Goal: Check status

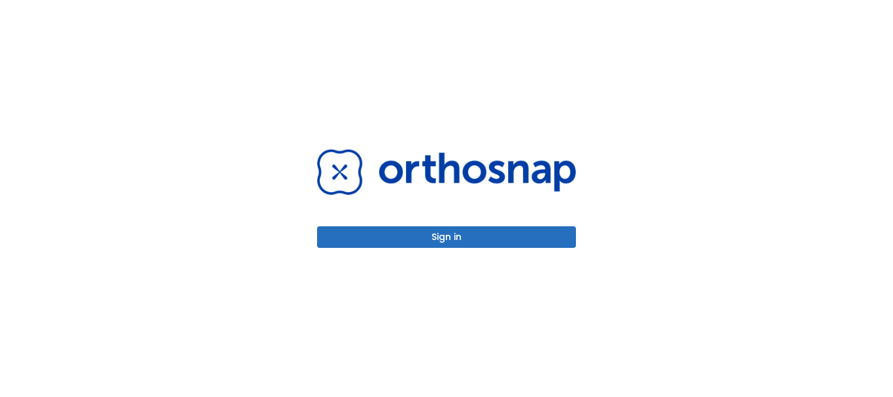
click at [401, 243] on button "Sign in" at bounding box center [446, 237] width 259 height 22
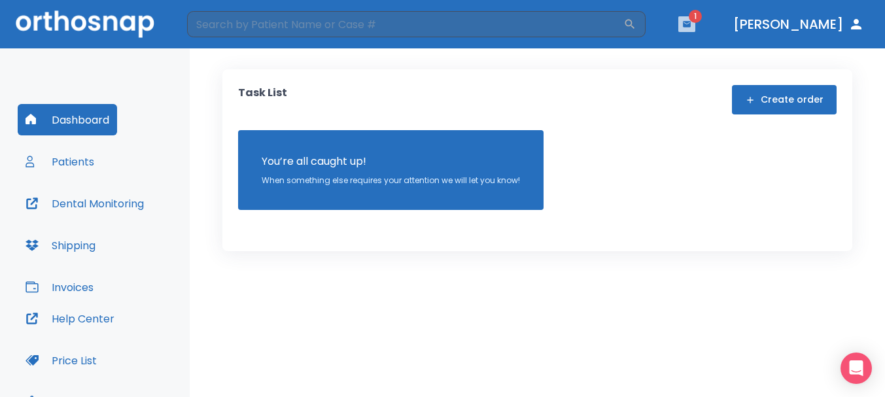
click at [691, 28] on icon "button" at bounding box center [686, 24] width 9 height 9
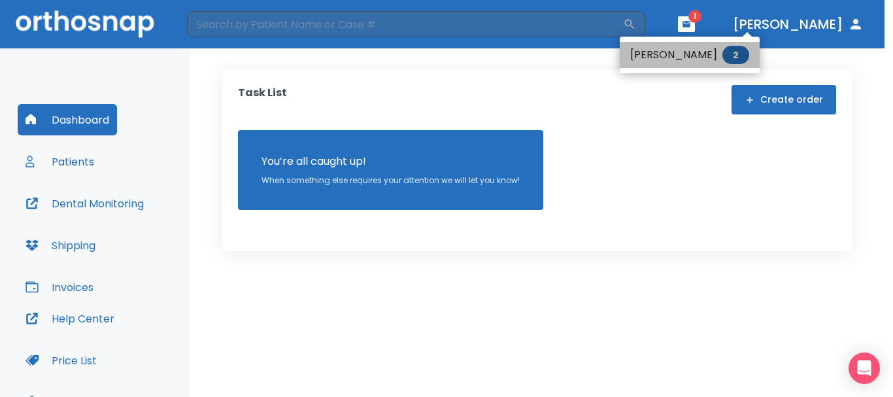
click at [698, 51] on li "[PERSON_NAME] 2" at bounding box center [690, 55] width 140 height 26
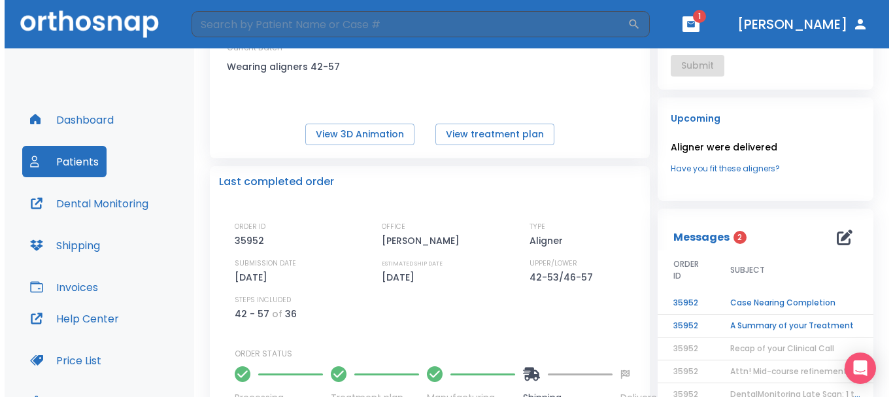
scroll to position [262, 0]
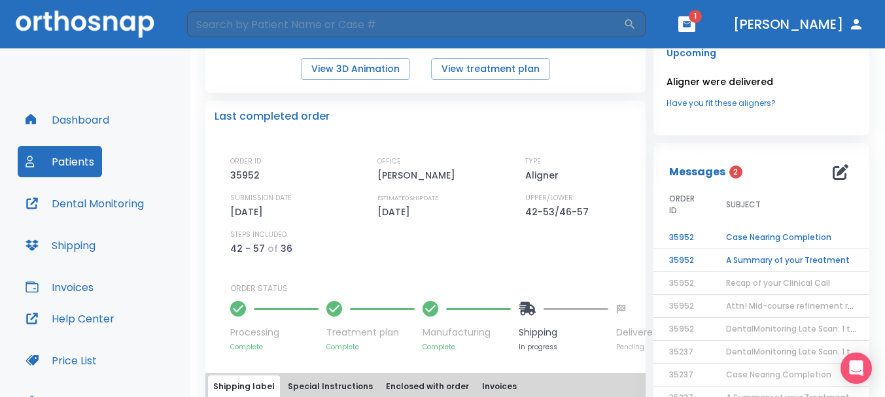
click at [762, 240] on td "Case Nearing Completion" at bounding box center [791, 237] width 163 height 23
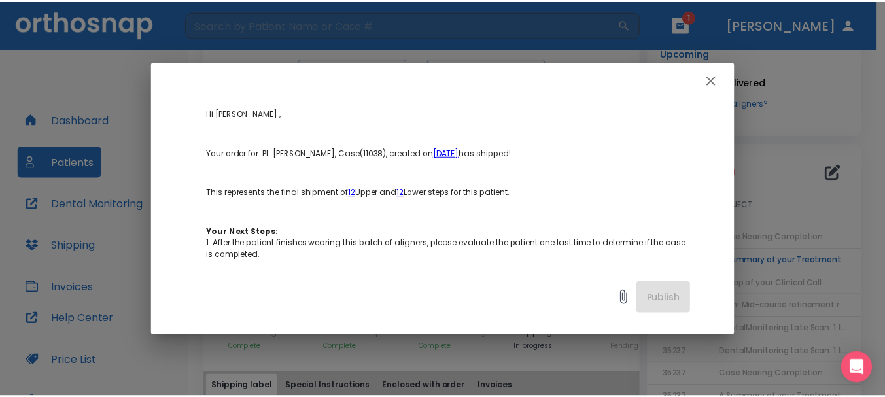
scroll to position [131, 0]
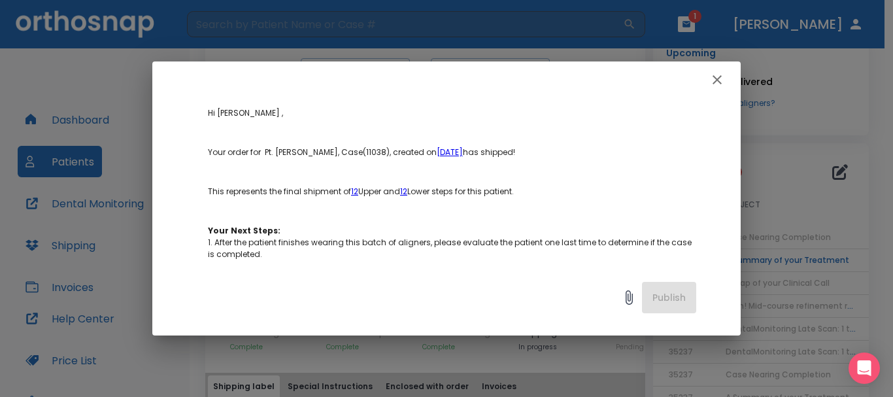
click at [723, 65] on div at bounding box center [446, 79] width 588 height 37
click at [719, 79] on icon "button" at bounding box center [717, 79] width 9 height 9
